Goal: Book appointment/travel/reservation

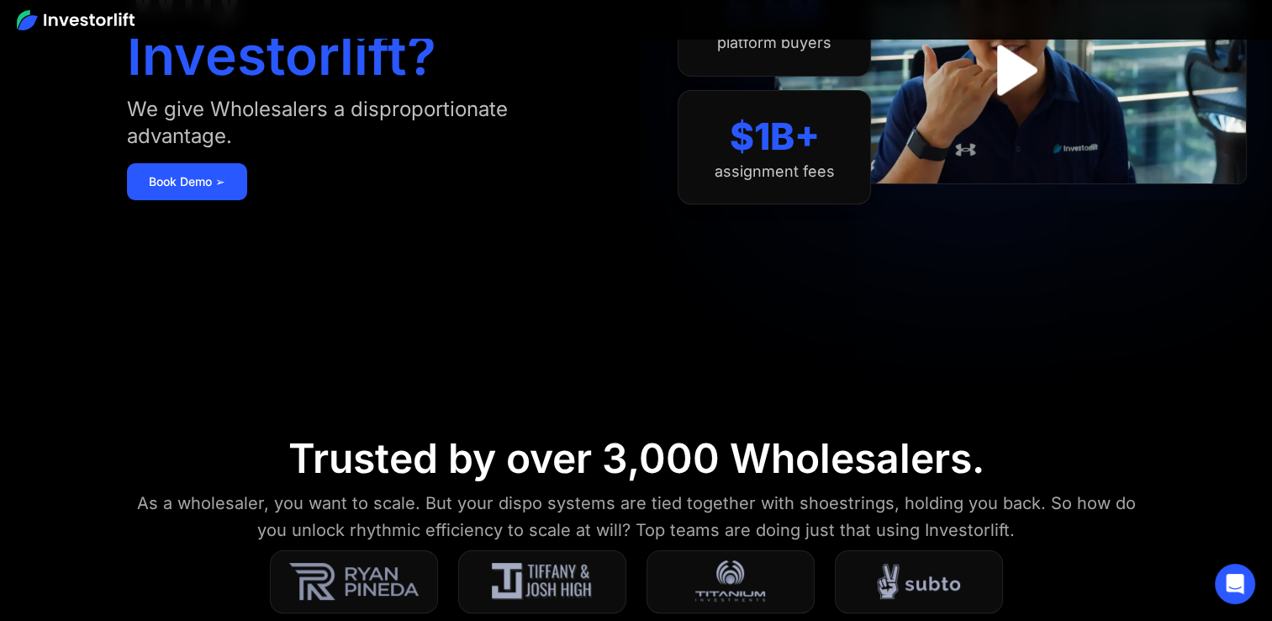
scroll to position [168, 0]
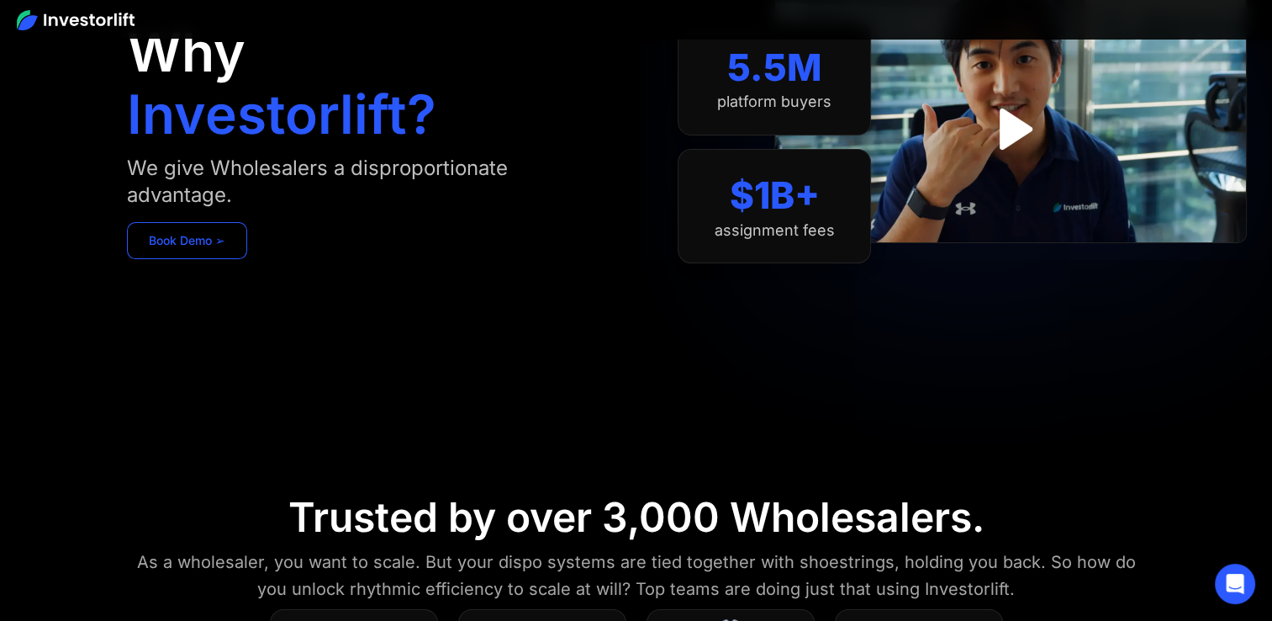
click at [199, 257] on link "Book Demo ➢" at bounding box center [187, 240] width 120 height 37
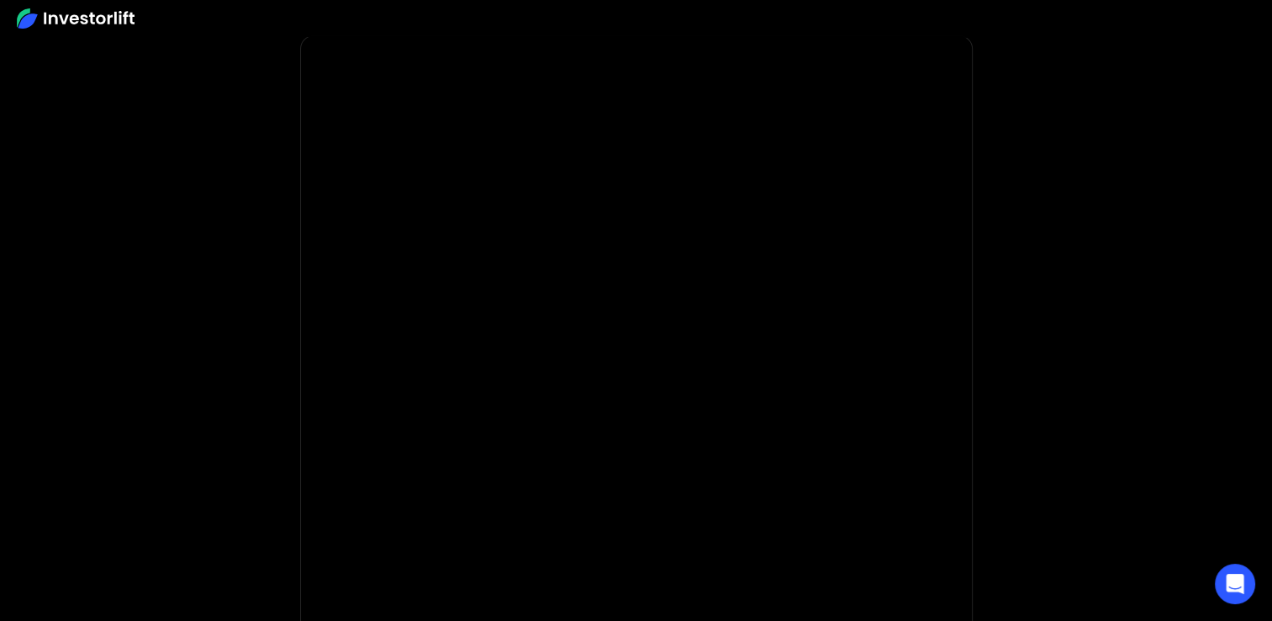
scroll to position [133, 0]
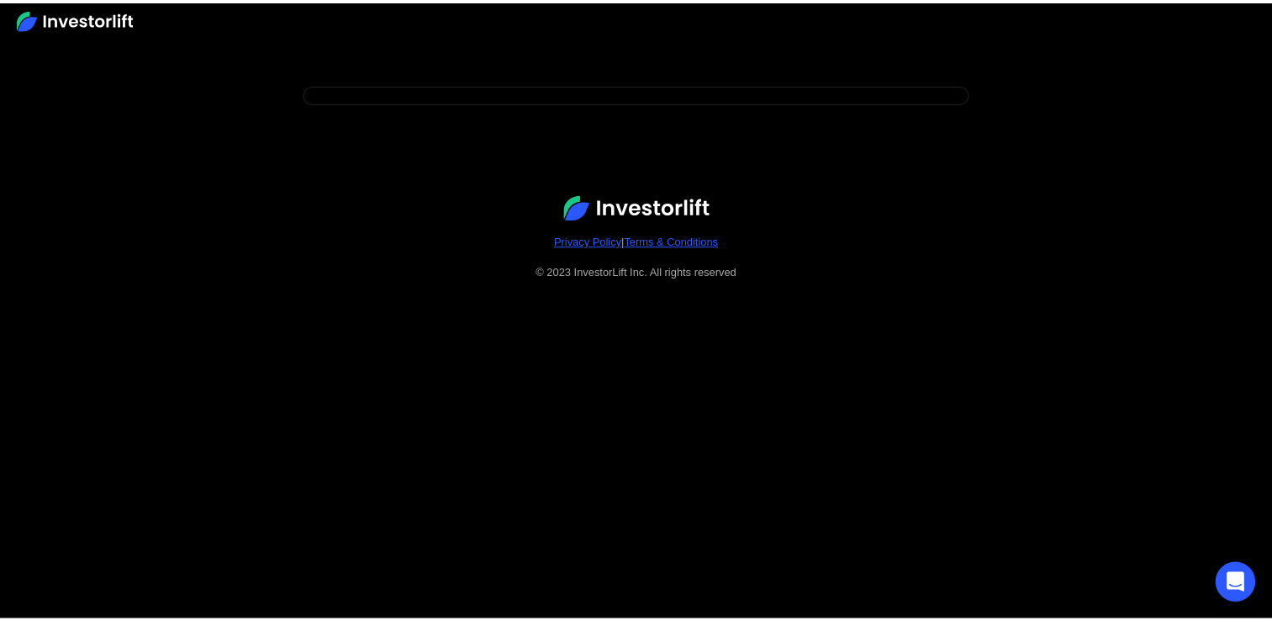
scroll to position [133, 0]
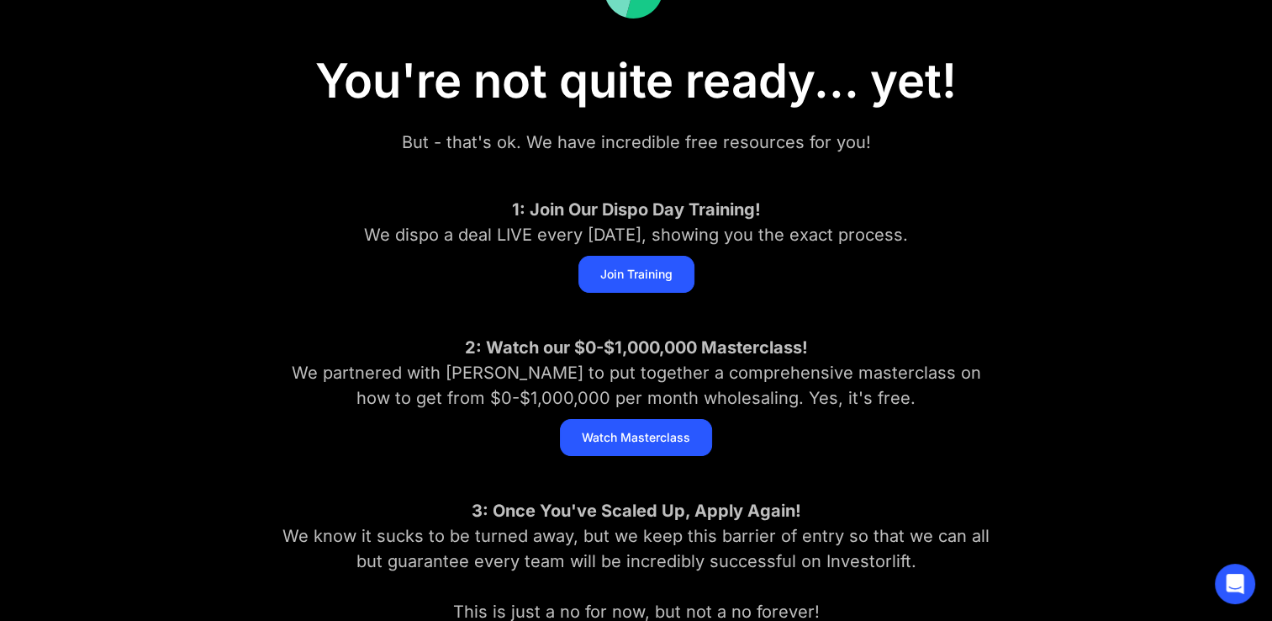
scroll to position [84, 0]
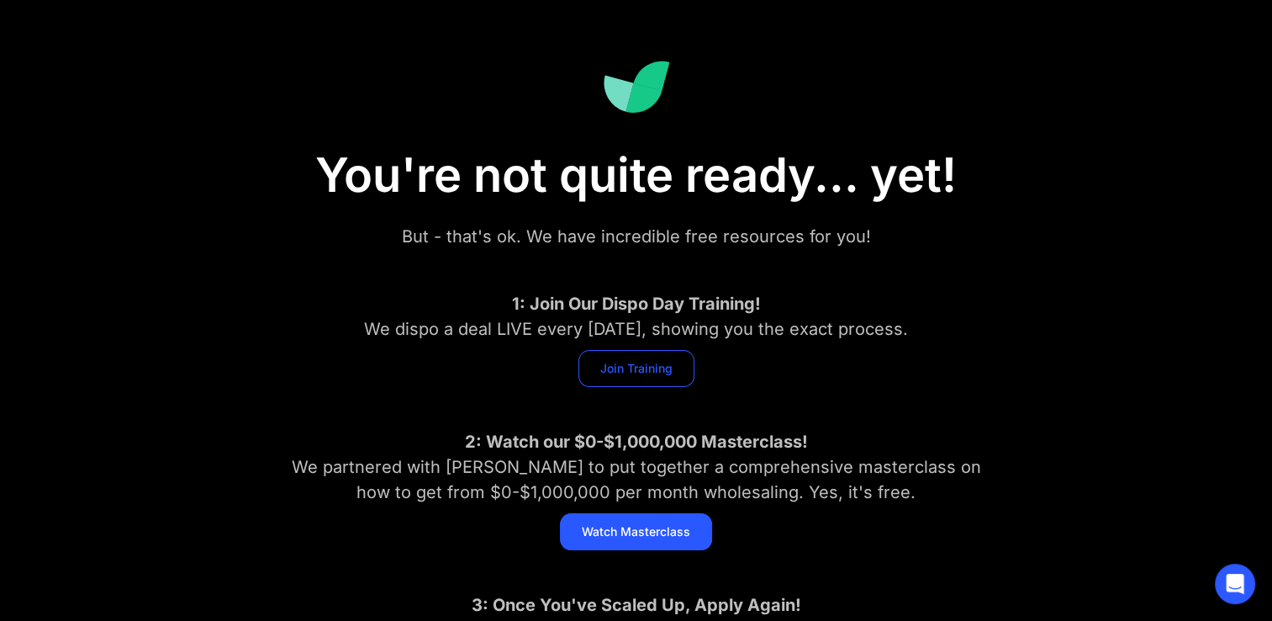
click at [602, 375] on link "Join Training" at bounding box center [636, 368] width 116 height 37
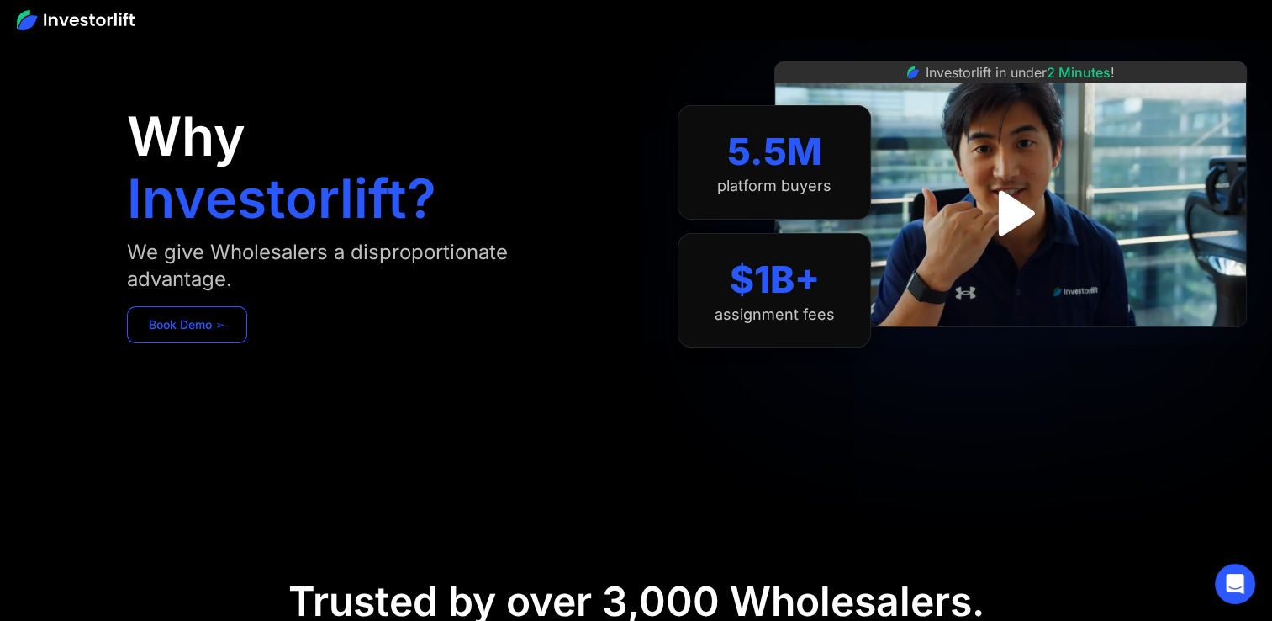
click at [158, 335] on link "Book Demo ➢" at bounding box center [187, 324] width 120 height 37
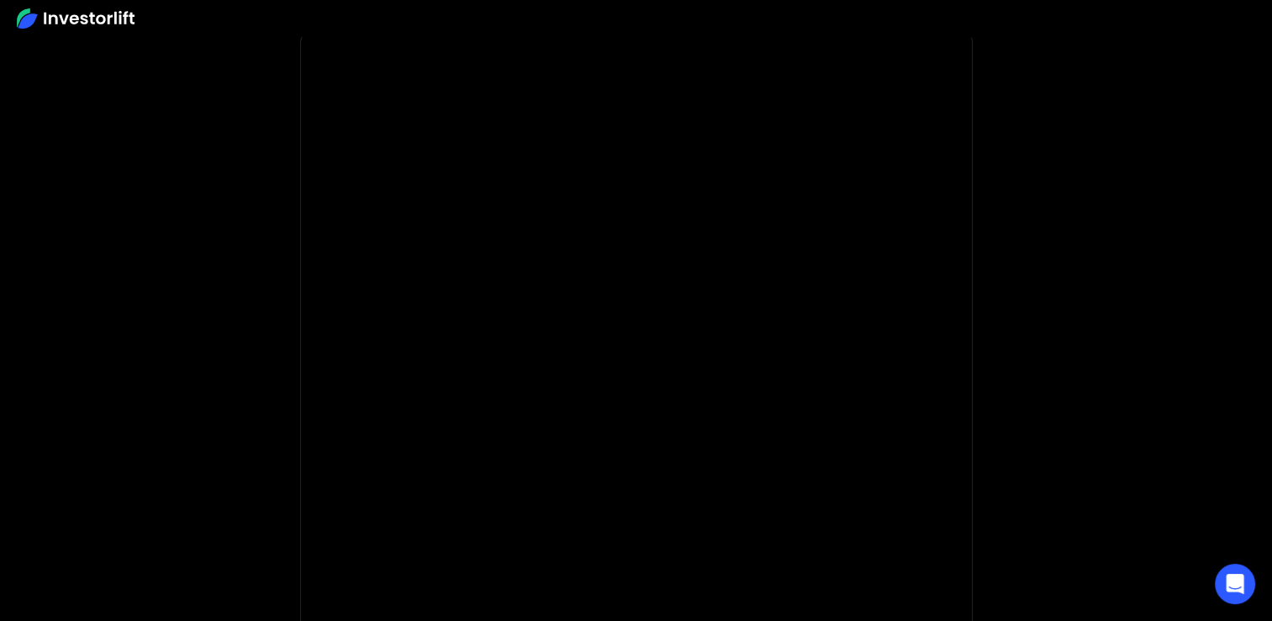
scroll to position [84, 0]
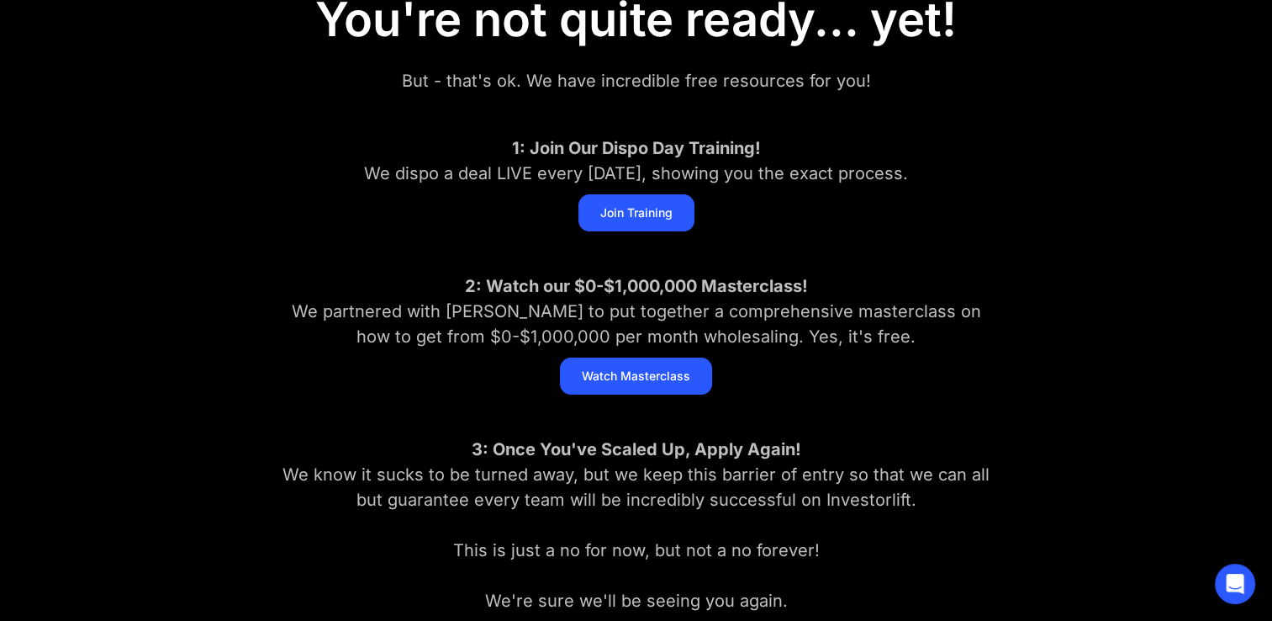
scroll to position [469, 0]
